Goal: Task Accomplishment & Management: Complete application form

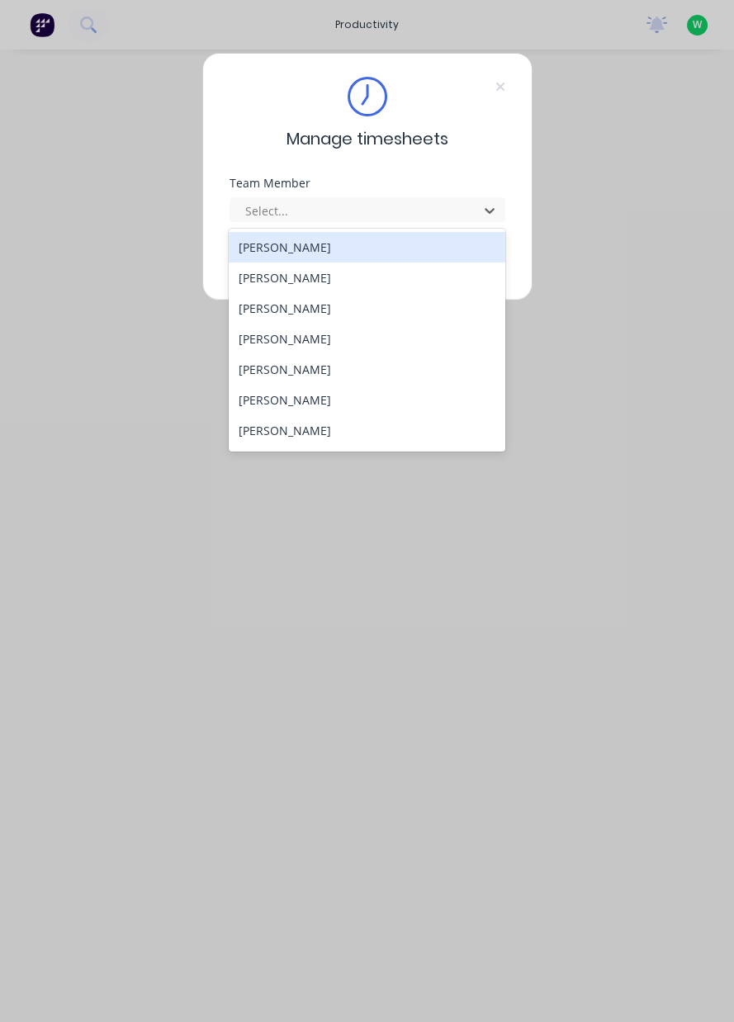
click at [262, 269] on div "[PERSON_NAME]" at bounding box center [367, 277] width 276 height 31
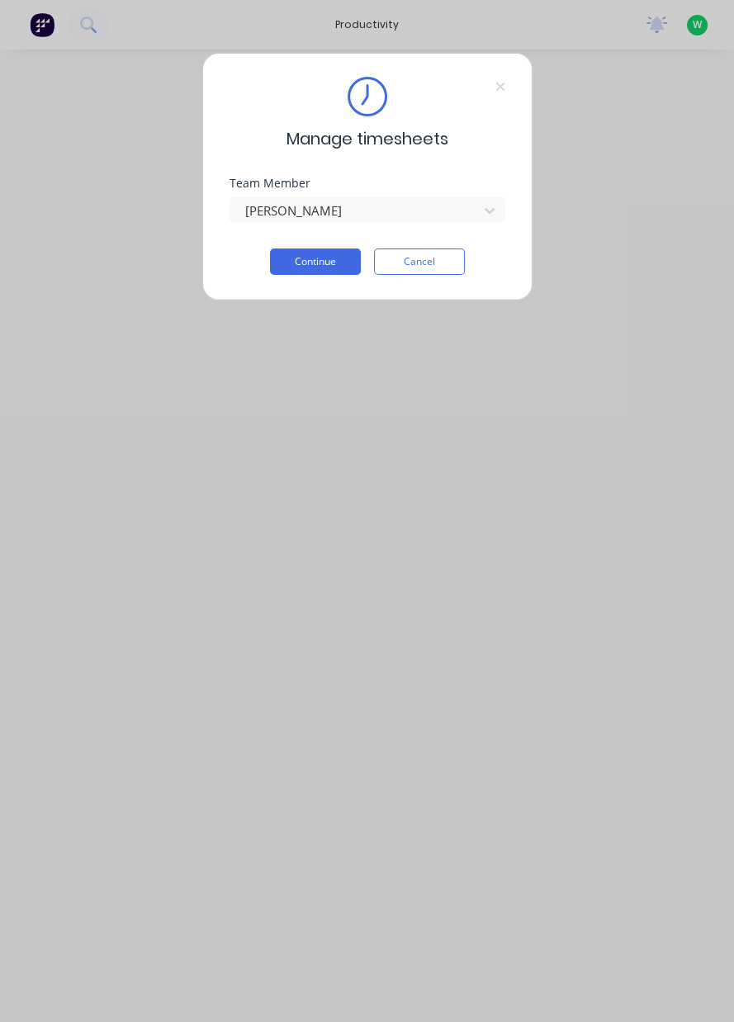
click at [299, 264] on button "Continue" at bounding box center [315, 261] width 91 height 26
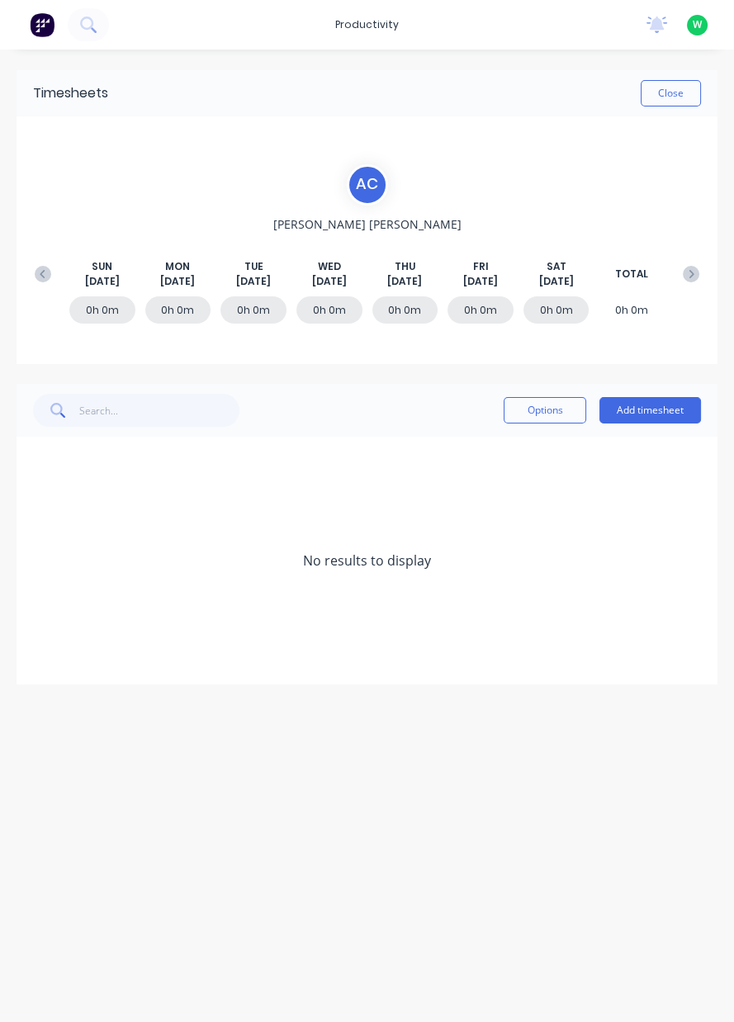
click at [40, 281] on icon at bounding box center [43, 274] width 17 height 17
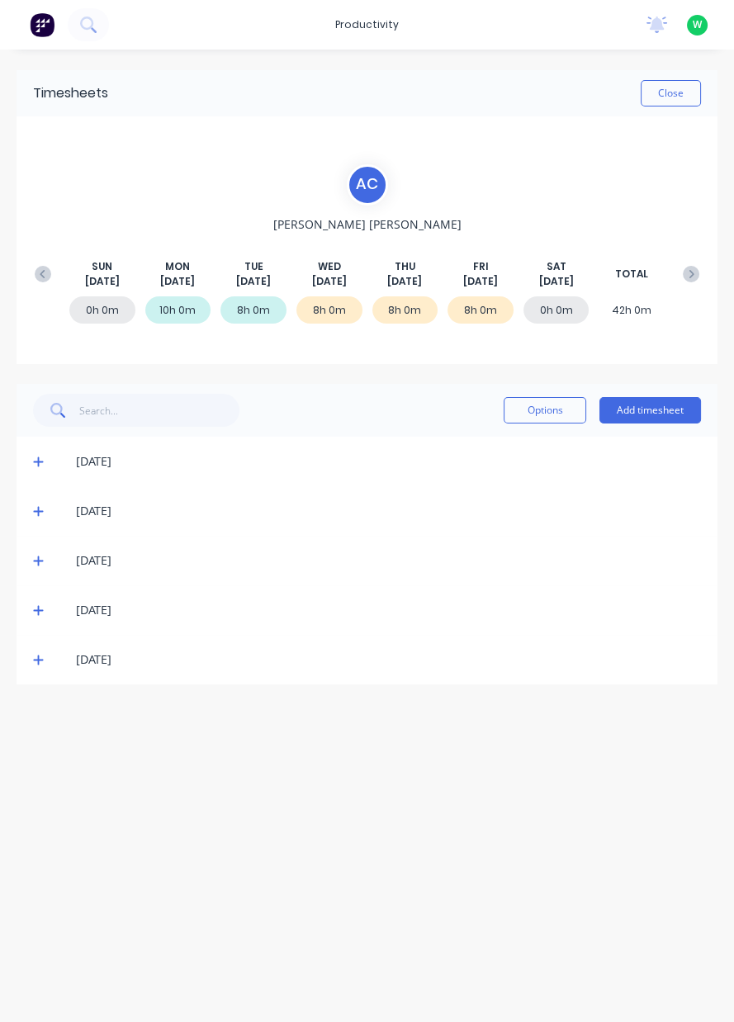
click at [37, 660] on icon at bounding box center [38, 660] width 10 height 10
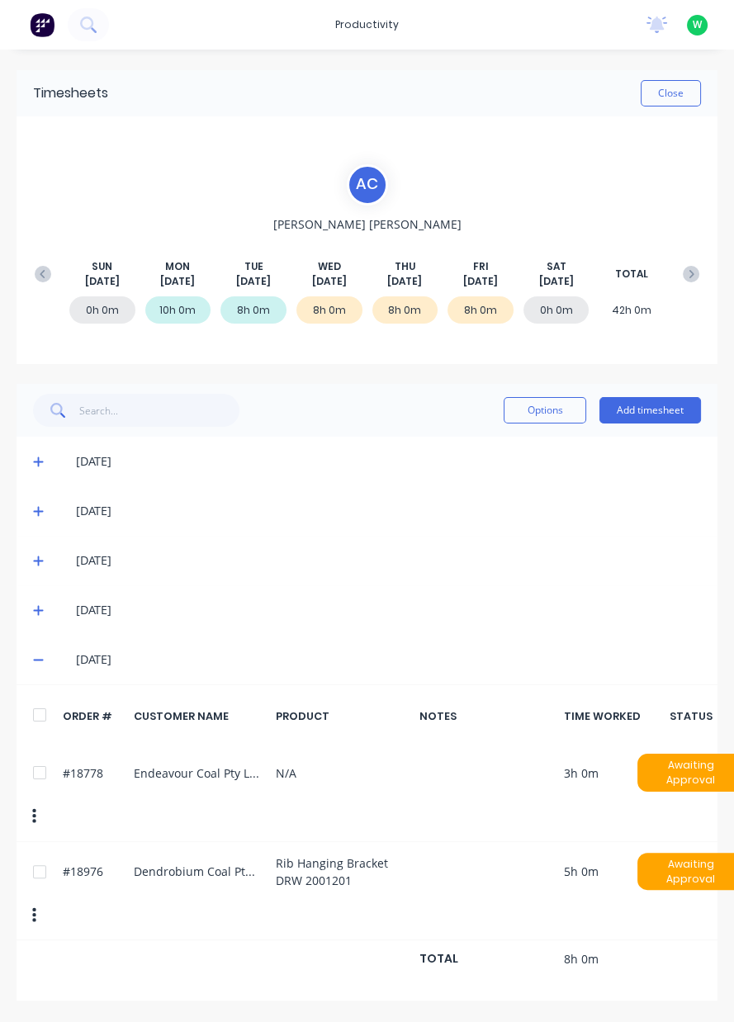
click at [640, 414] on button "Add timesheet" at bounding box center [650, 410] width 102 height 26
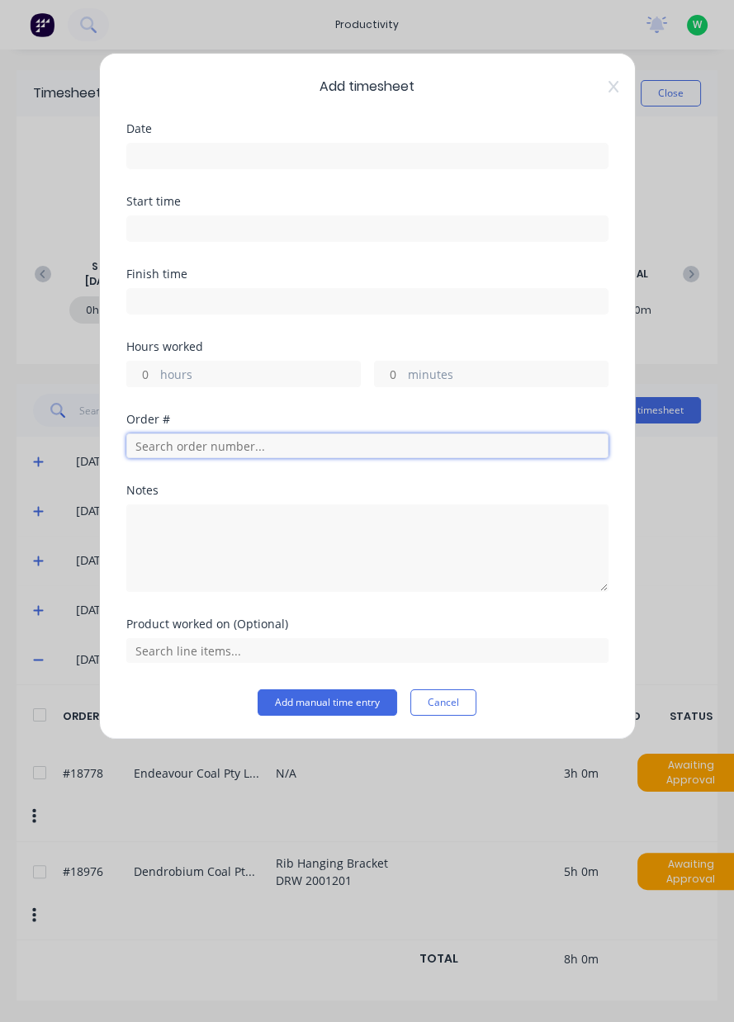
click at [178, 447] on input "text" at bounding box center [367, 445] width 482 height 25
type input "18778"
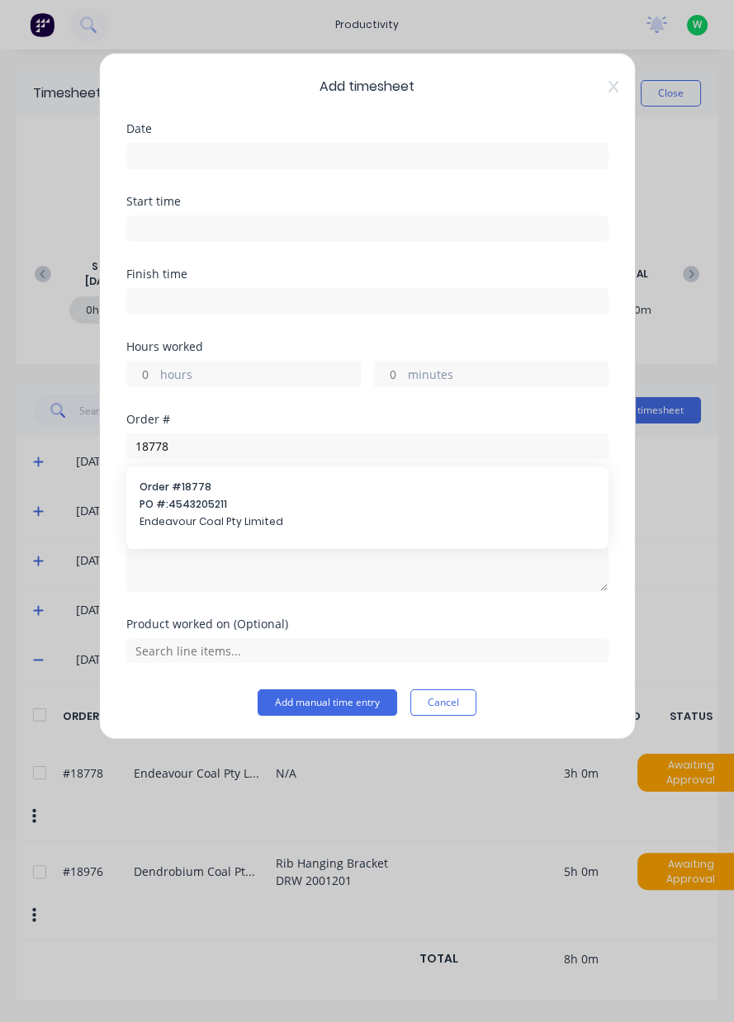
click at [174, 514] on span "Endeavour Coal Pty Limited" at bounding box center [367, 521] width 456 height 15
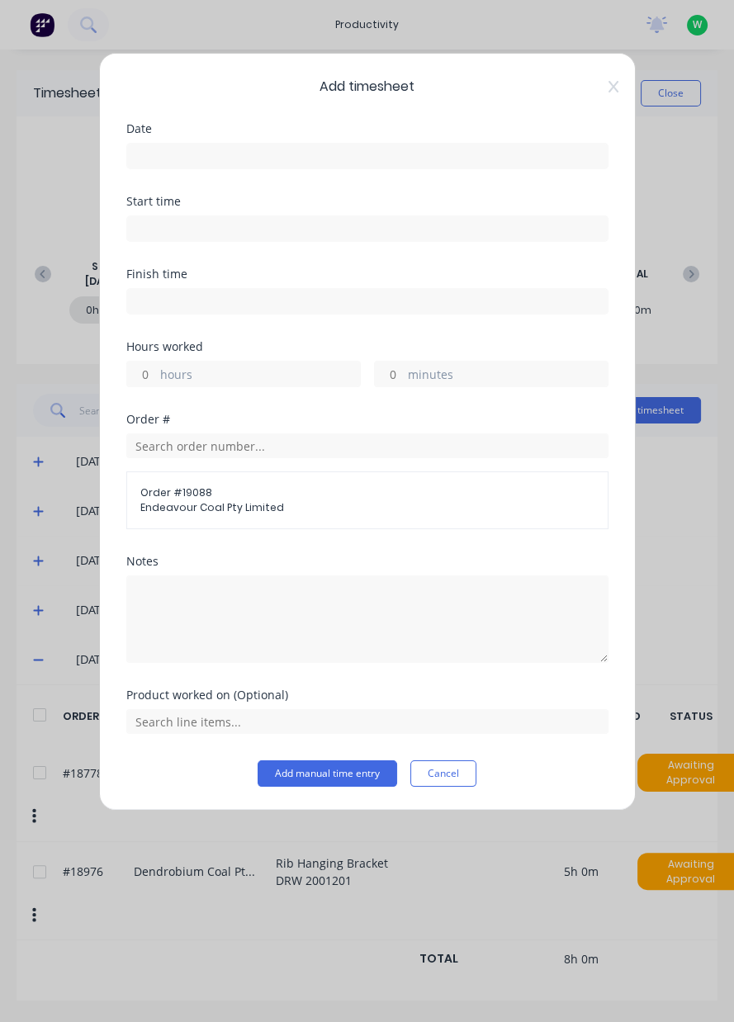
click at [158, 167] on label at bounding box center [367, 156] width 482 height 26
click at [158, 167] on input at bounding box center [367, 156] width 480 height 25
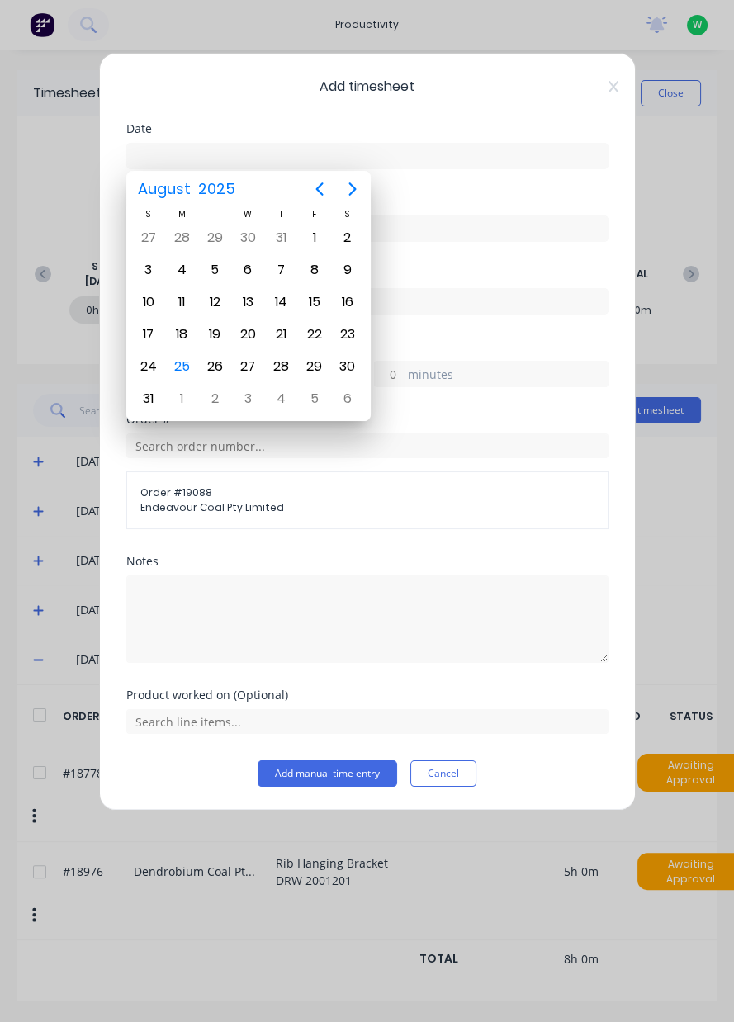
click at [166, 364] on div "25" at bounding box center [181, 366] width 33 height 31
type input "[DATE]"
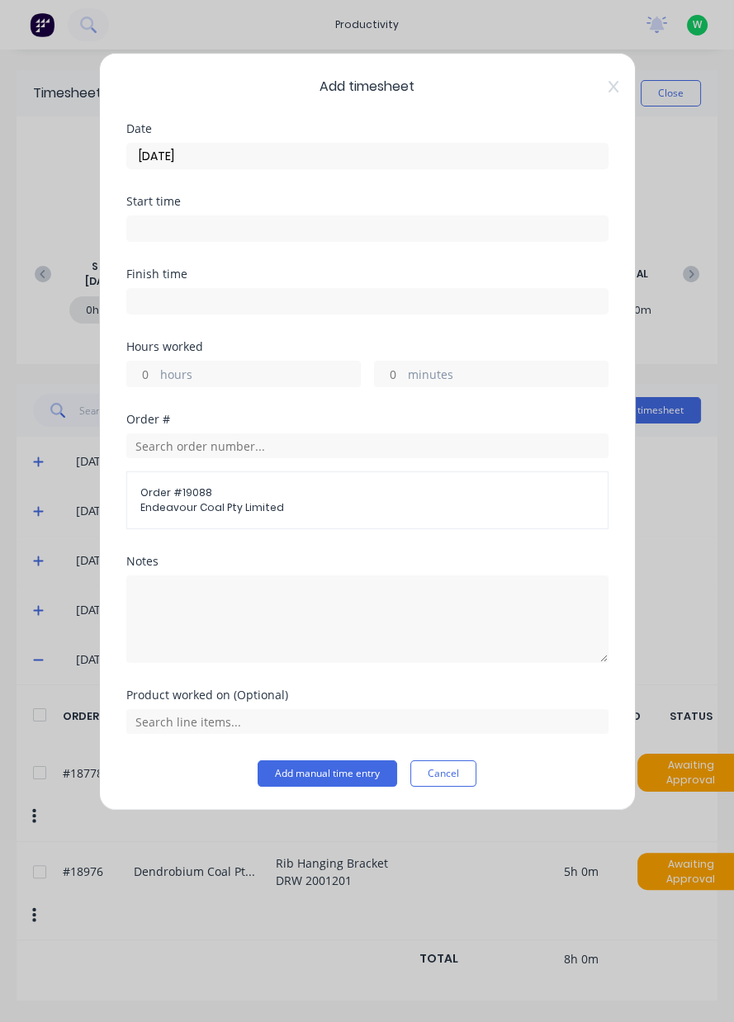
click at [160, 384] on label "hours" at bounding box center [260, 376] width 200 height 21
click at [156, 384] on input "hours" at bounding box center [141, 374] width 29 height 25
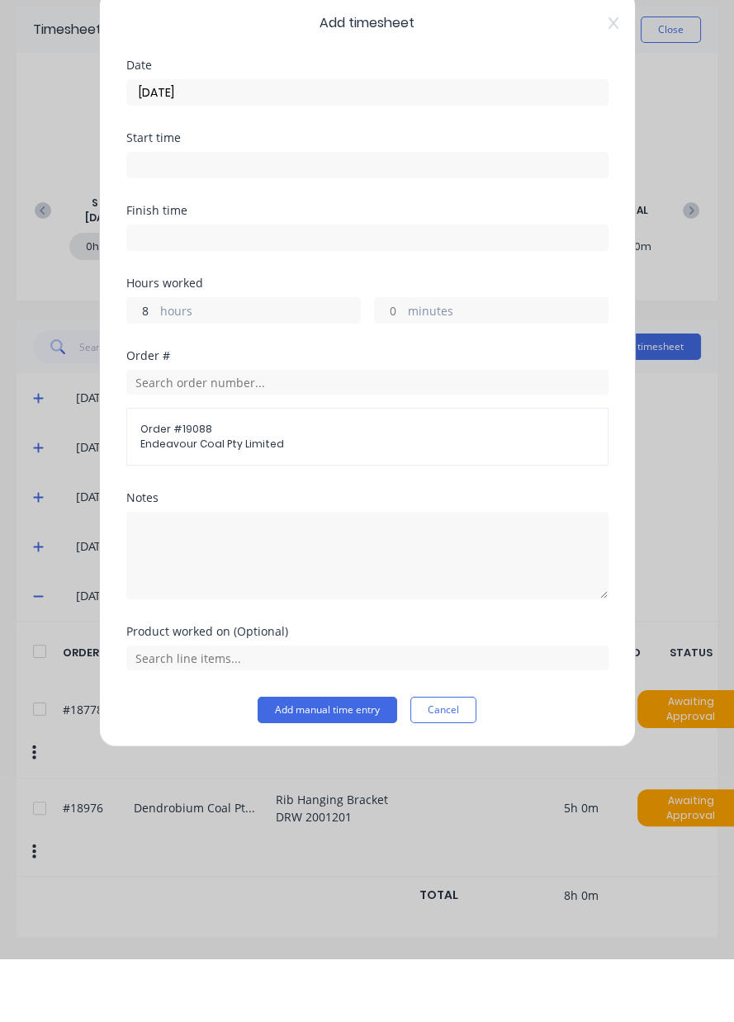
type input "8"
click at [153, 724] on input "text" at bounding box center [367, 721] width 482 height 25
click at [184, 455] on input "text" at bounding box center [367, 445] width 482 height 25
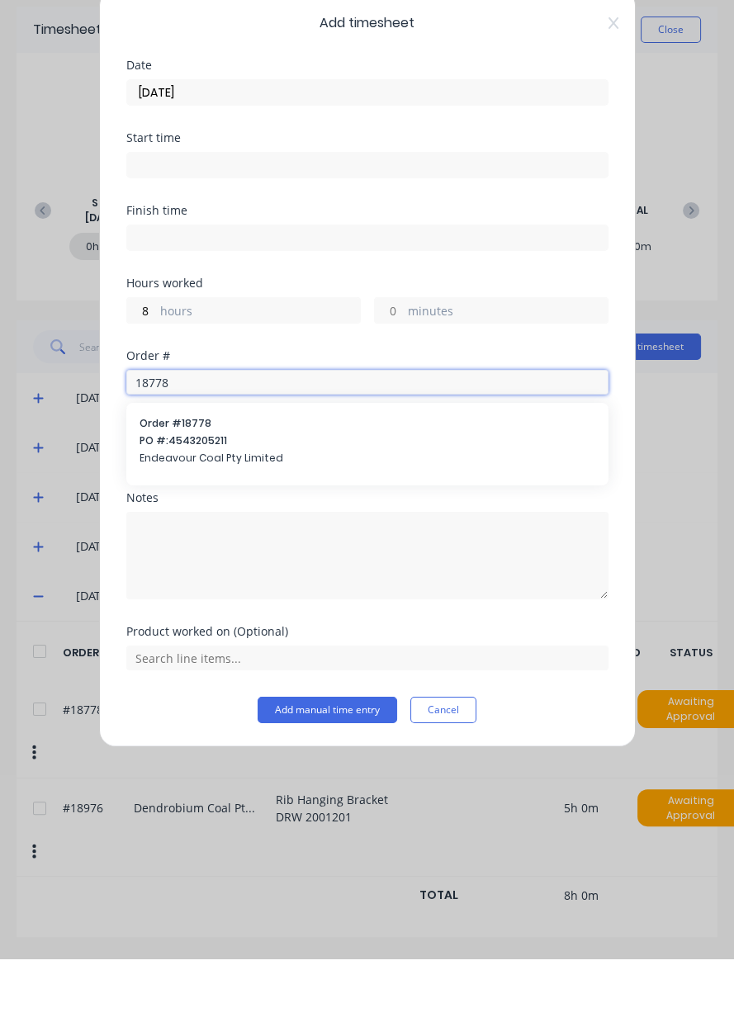
type input "18778"
click at [198, 514] on span "Endeavour Coal Pty Limited" at bounding box center [367, 521] width 456 height 15
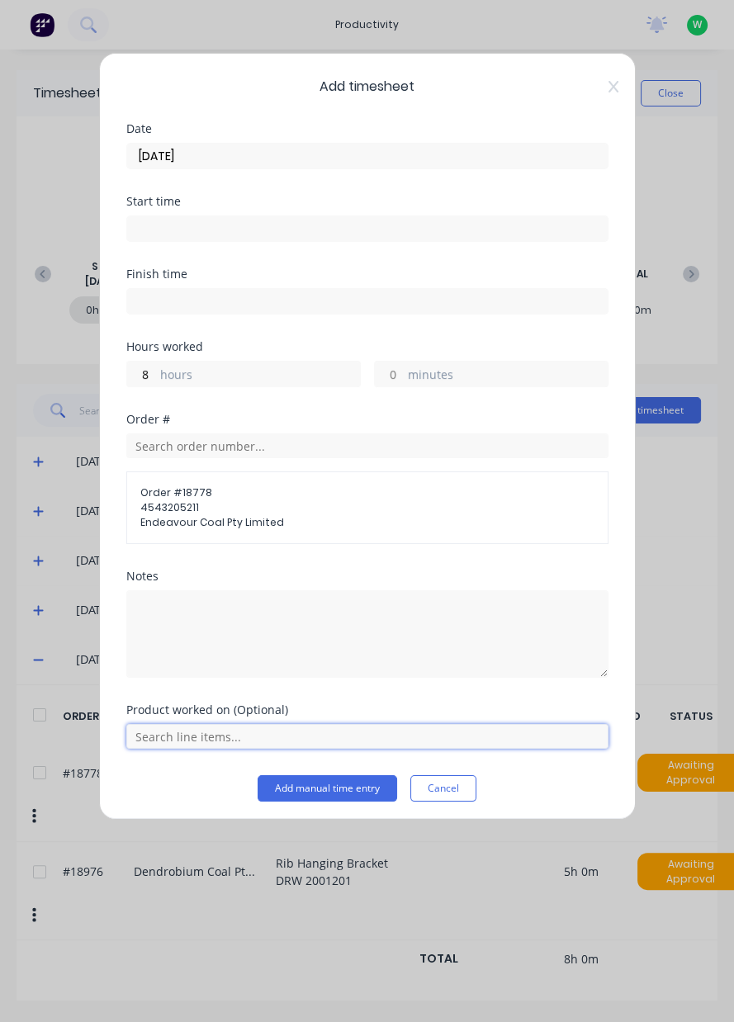
click at [180, 745] on input "text" at bounding box center [367, 736] width 482 height 25
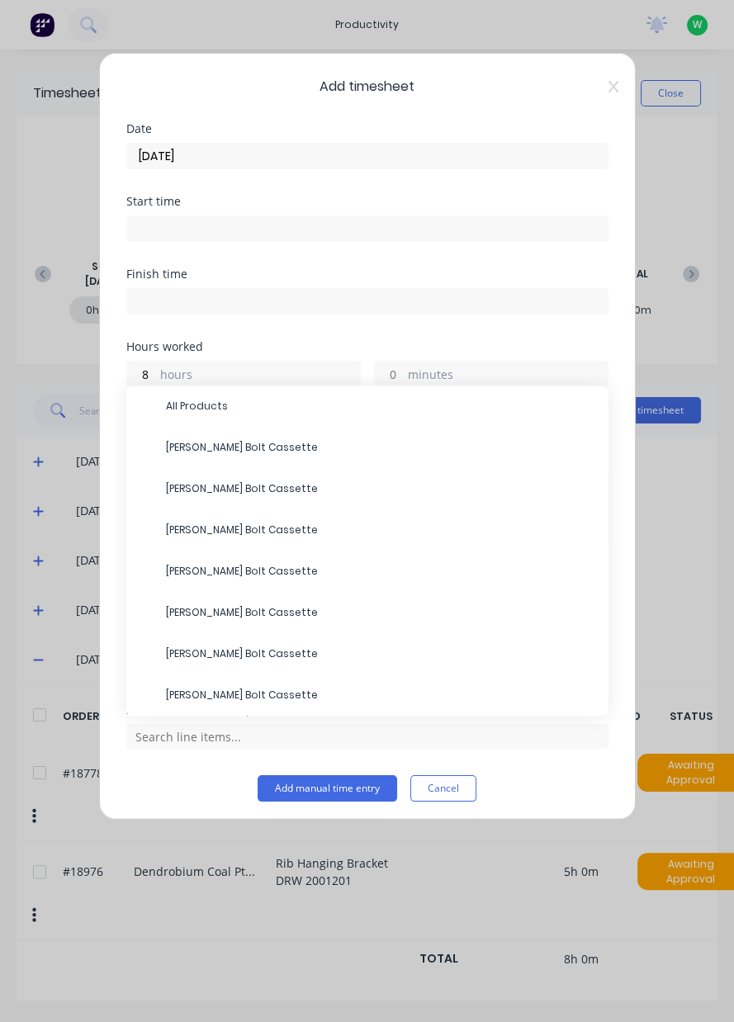
click at [197, 407] on span "All Products" at bounding box center [380, 406] width 429 height 15
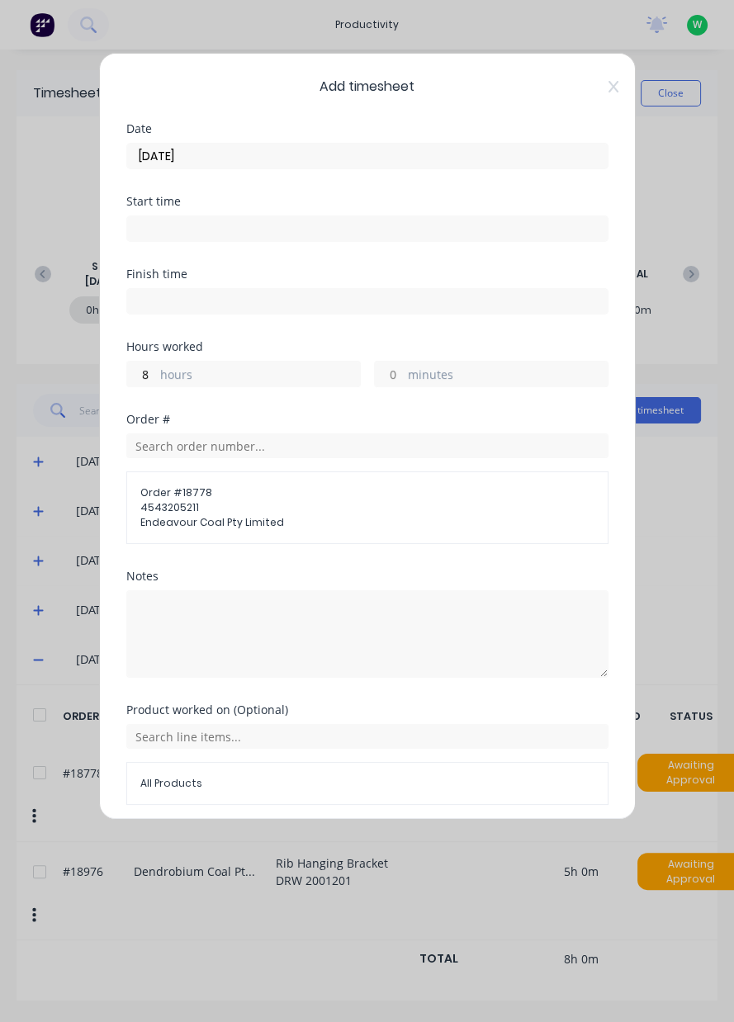
click at [310, 844] on button "Add manual time entry" at bounding box center [327, 844] width 139 height 26
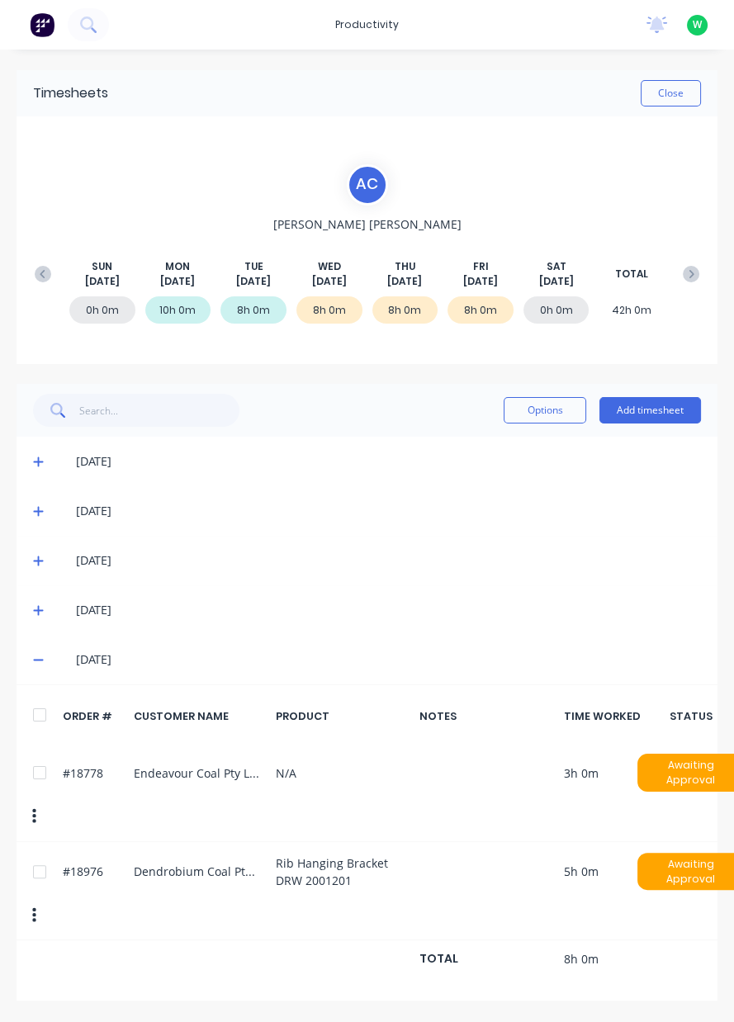
click at [691, 280] on icon at bounding box center [691, 274] width 17 height 17
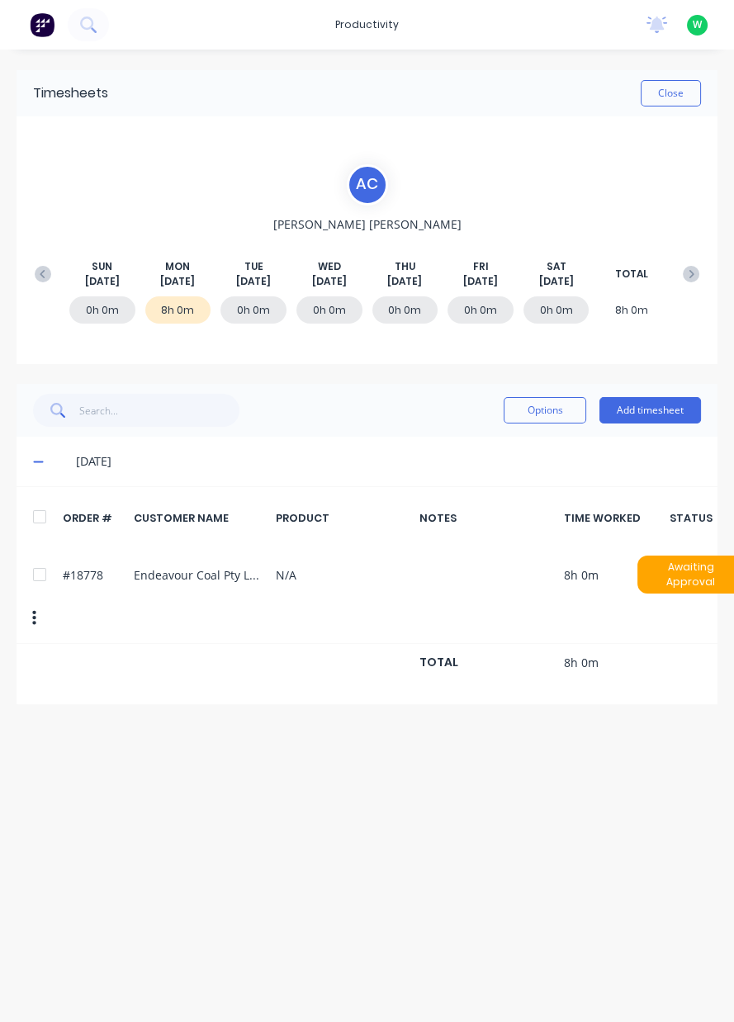
click at [668, 99] on button "Close" at bounding box center [670, 93] width 60 height 26
